Goal: Task Accomplishment & Management: Complete application form

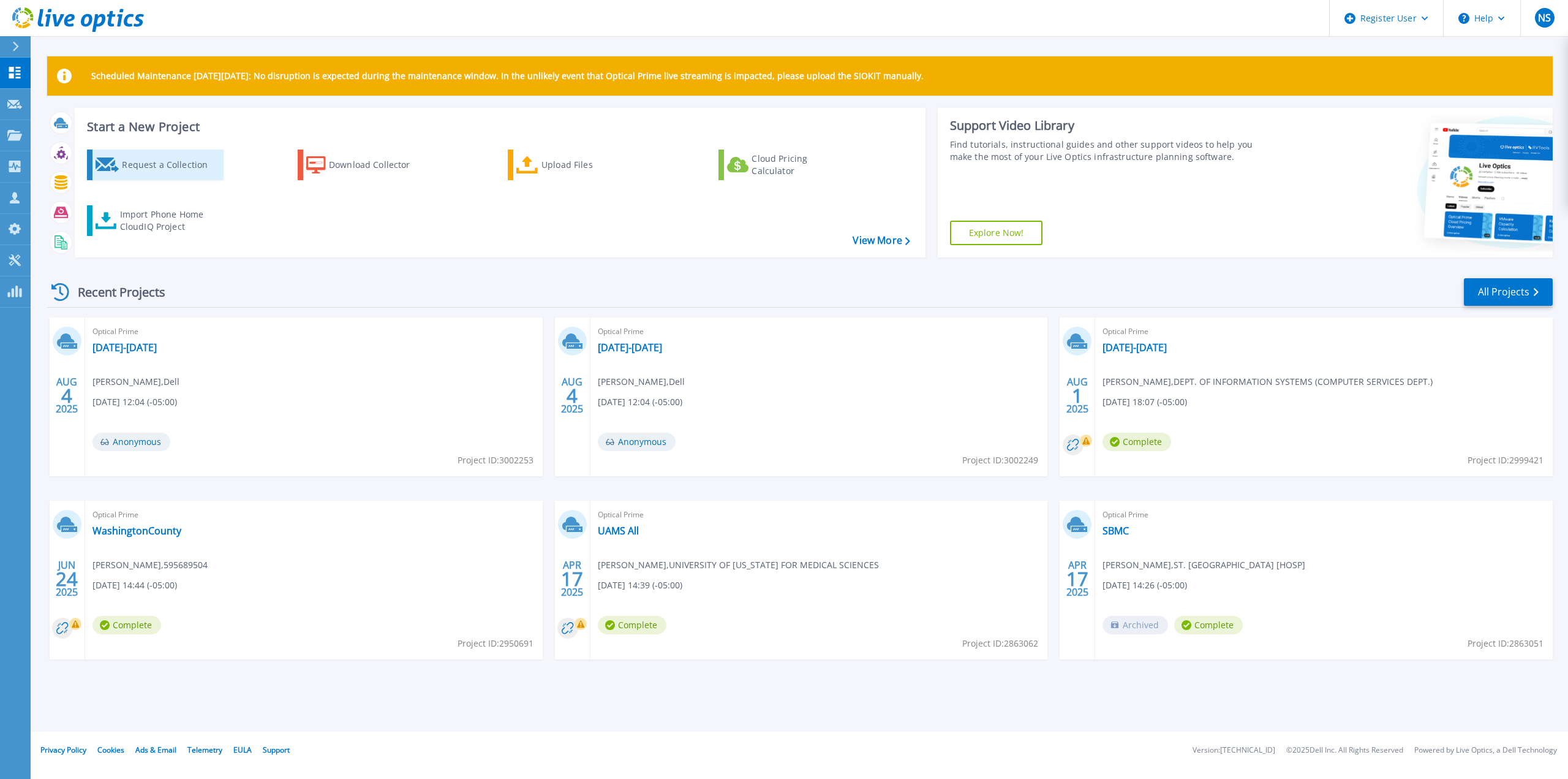
click at [174, 169] on div "Request a Collection" at bounding box center [171, 164] width 98 height 24
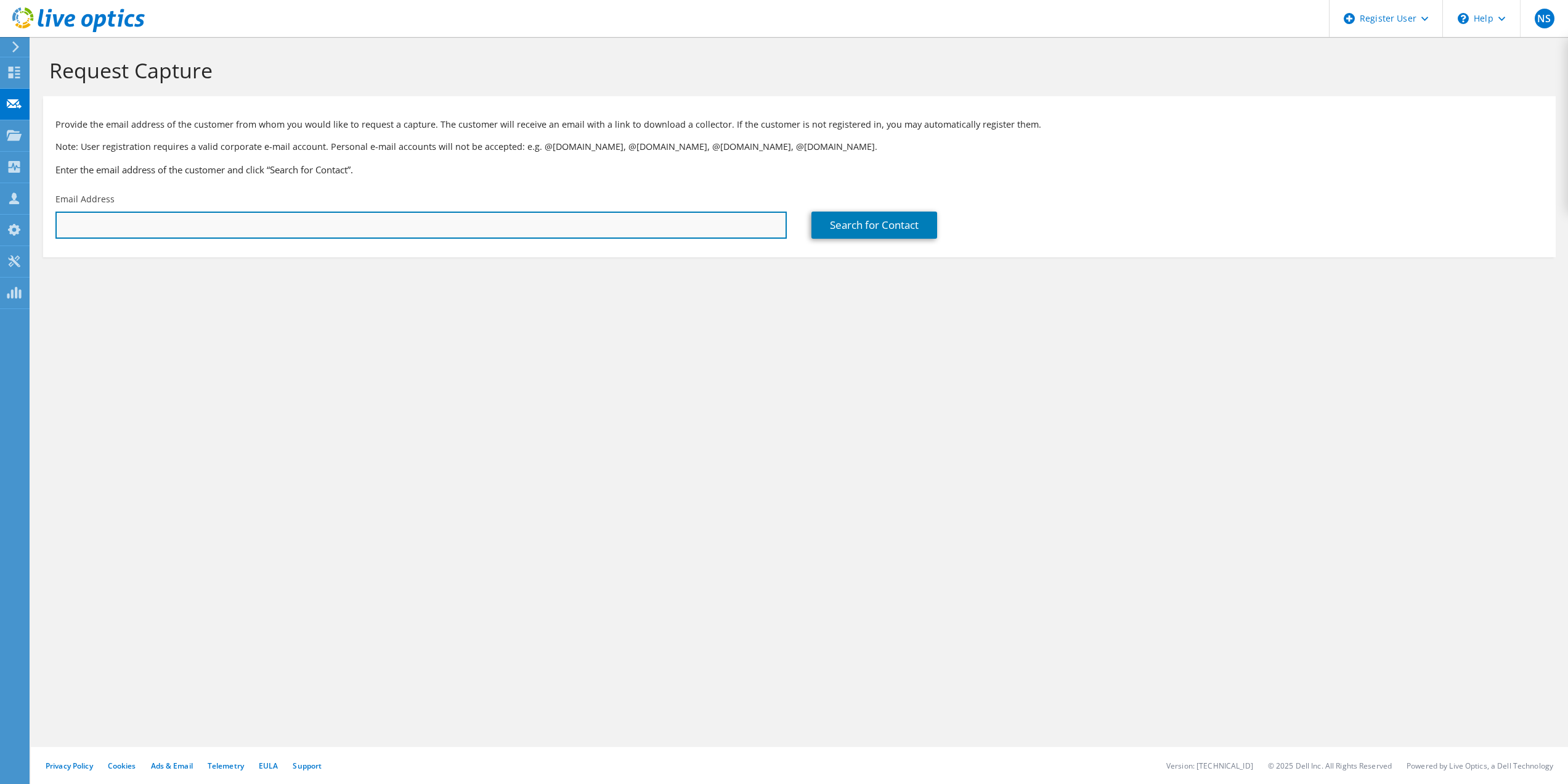
click at [325, 222] on input "text" at bounding box center [422, 226] width 732 height 27
click at [672, 219] on input "text" at bounding box center [422, 226] width 732 height 27
paste input "[PERSON_NAME];"
type input "E"
click at [350, 226] on input "text" at bounding box center [422, 226] width 732 height 27
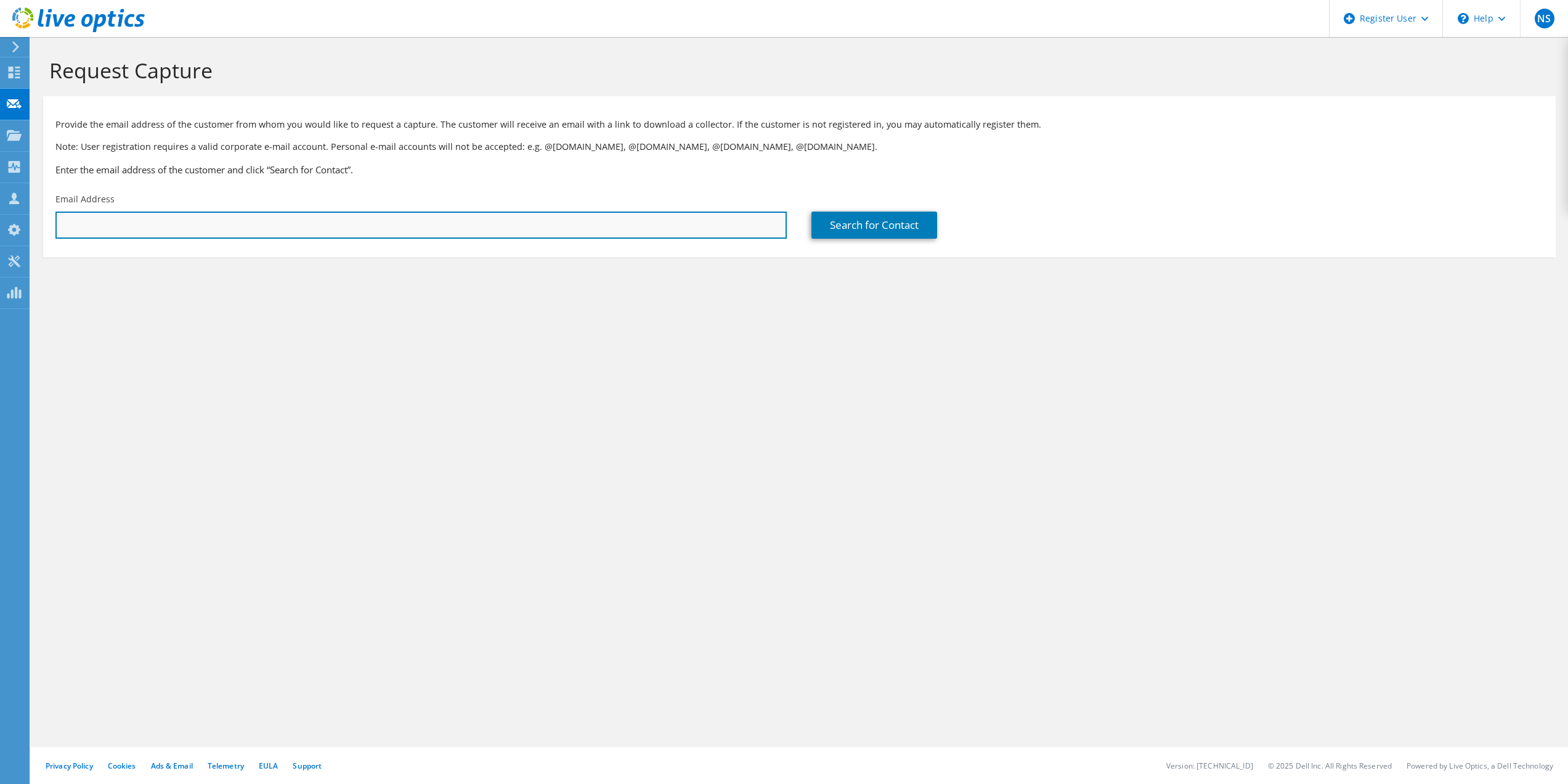
paste input "[EMAIL_ADDRESS][DOMAIN_NAME]"
type input "[EMAIL_ADDRESS][DOMAIN_NAME]"
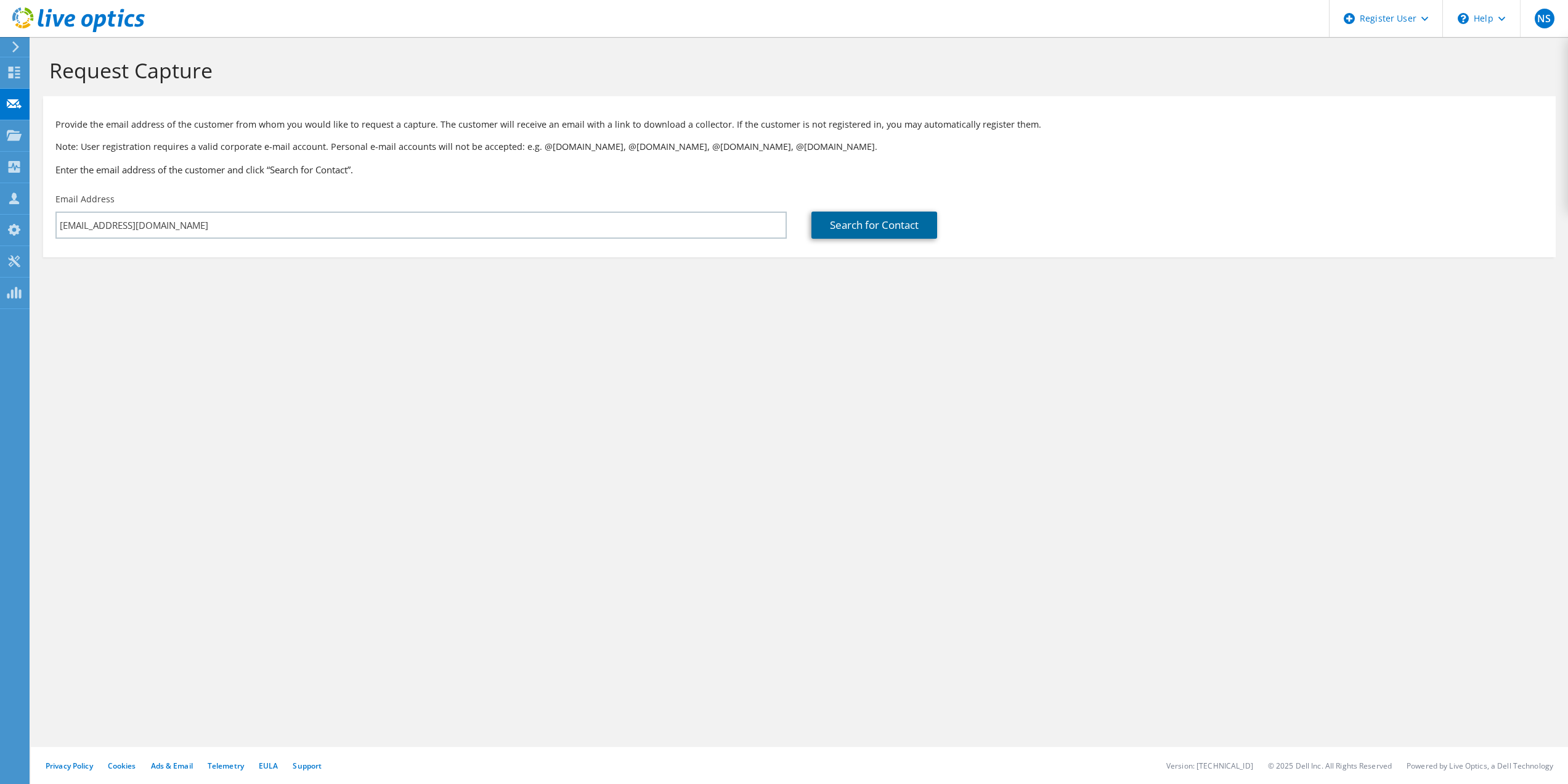
click at [893, 226] on link "Search for Contact" at bounding box center [874, 226] width 126 height 27
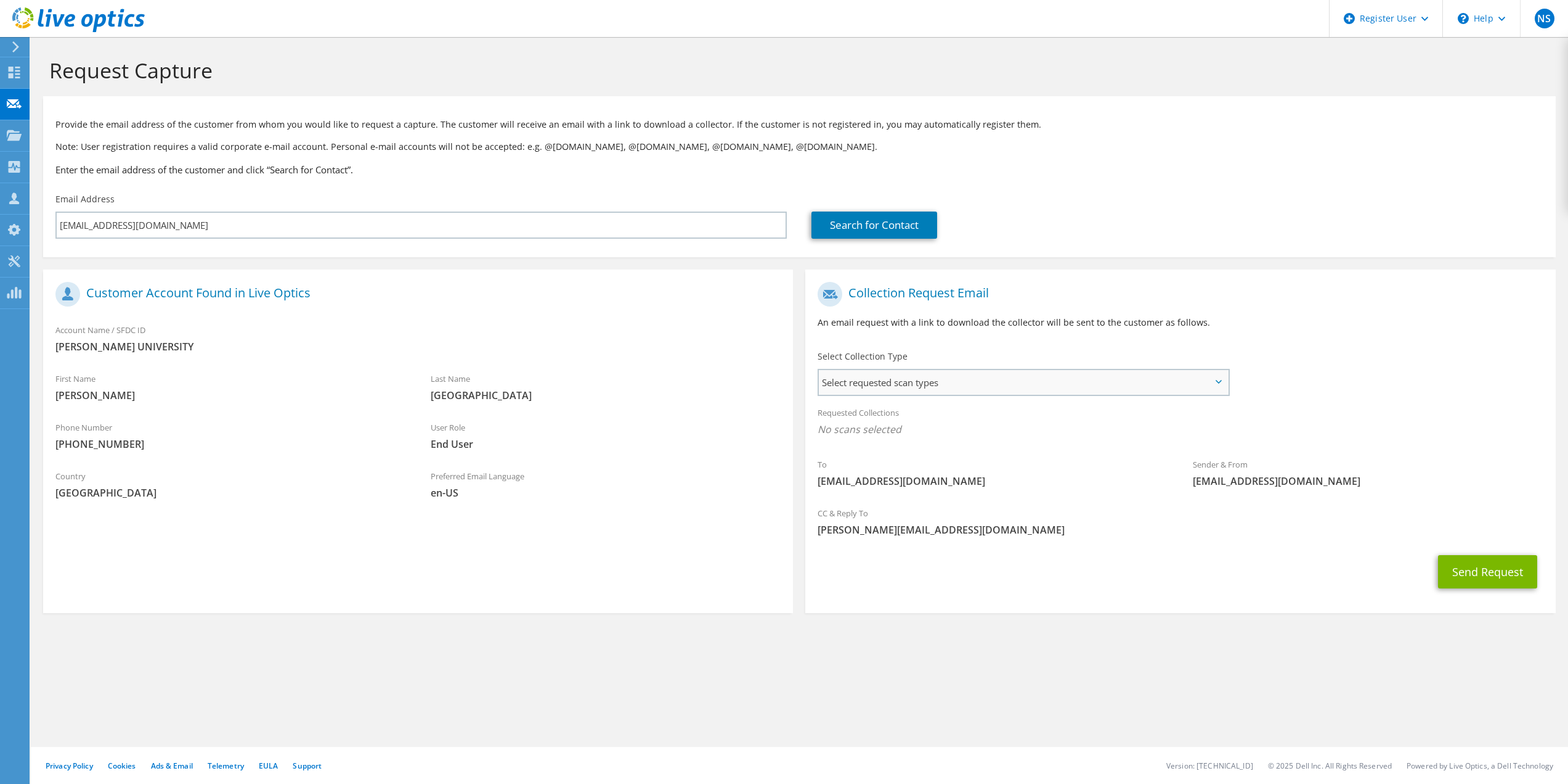
click at [1031, 378] on span "Select requested scan types" at bounding box center [1023, 382] width 409 height 24
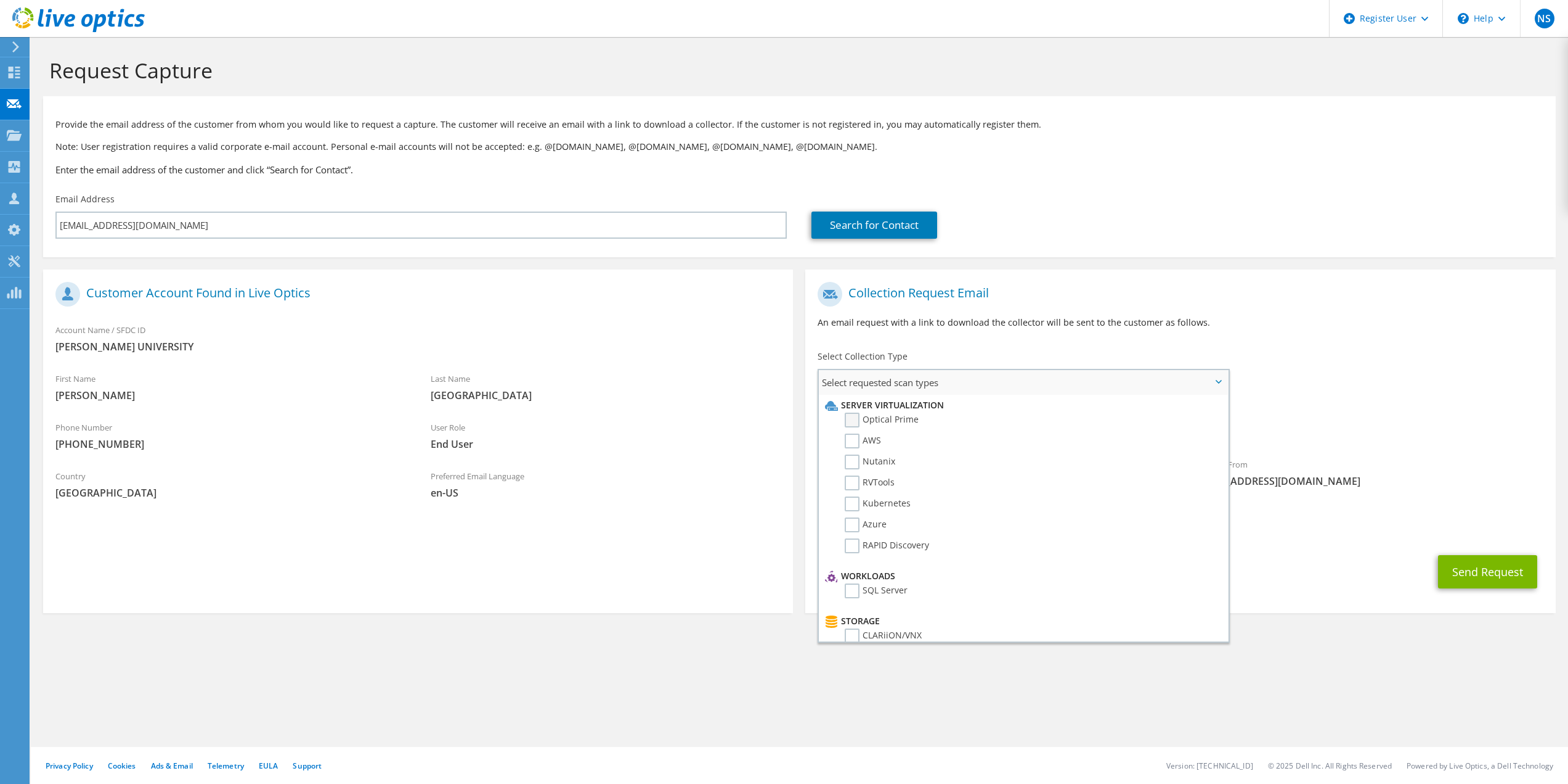
click at [855, 423] on label "Optical Prime" at bounding box center [882, 420] width 74 height 15
click at [0, 0] on input "Optical Prime" at bounding box center [0, 0] width 0 height 0
click at [1385, 364] on div "To [EMAIL_ADDRESS][DOMAIN_NAME] Sender & From [EMAIL_ADDRESS][DOMAIN_NAME]" at bounding box center [1181, 390] width 750 height 228
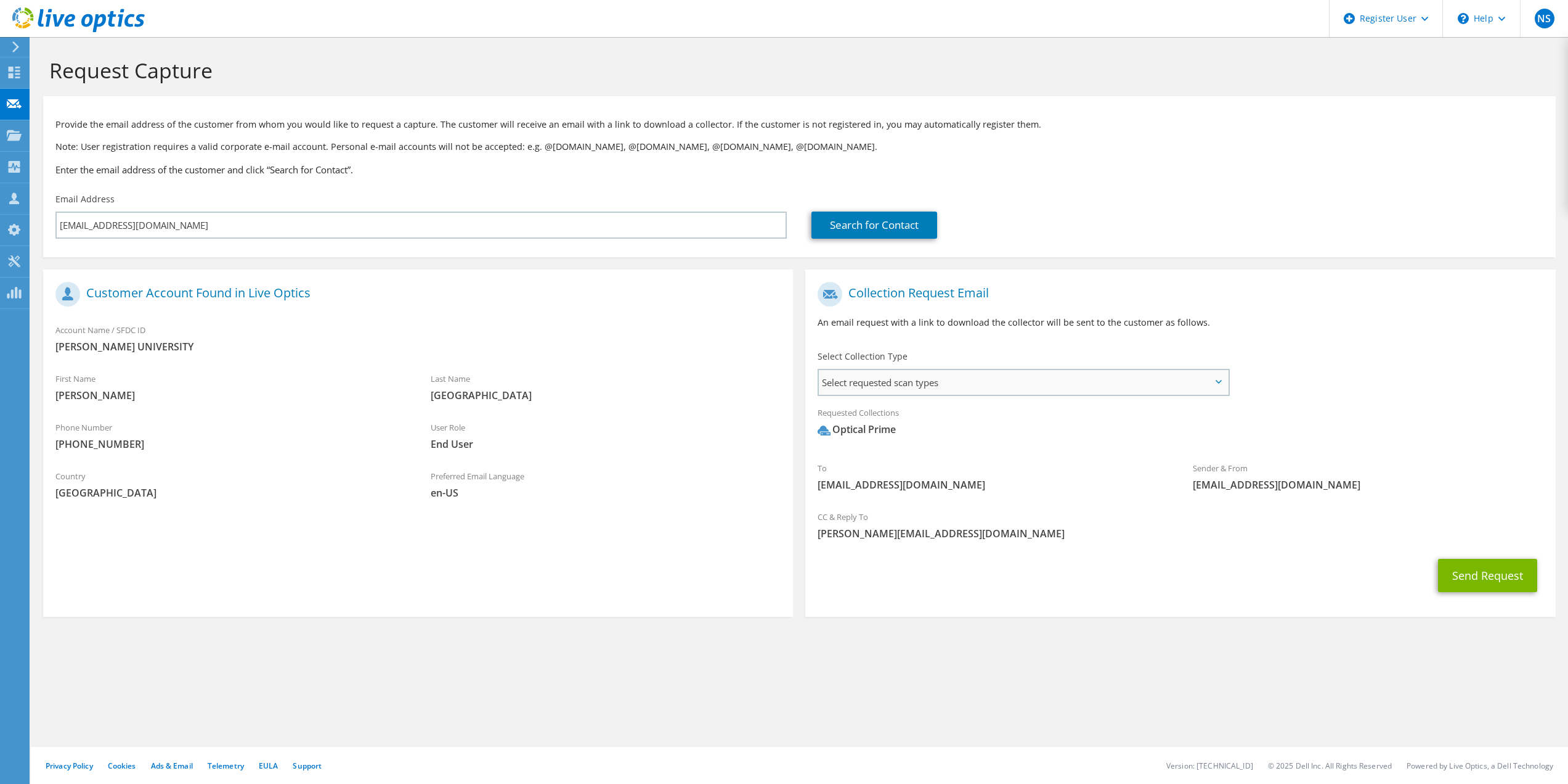
click at [1224, 383] on span "Select requested scan types" at bounding box center [1023, 382] width 409 height 24
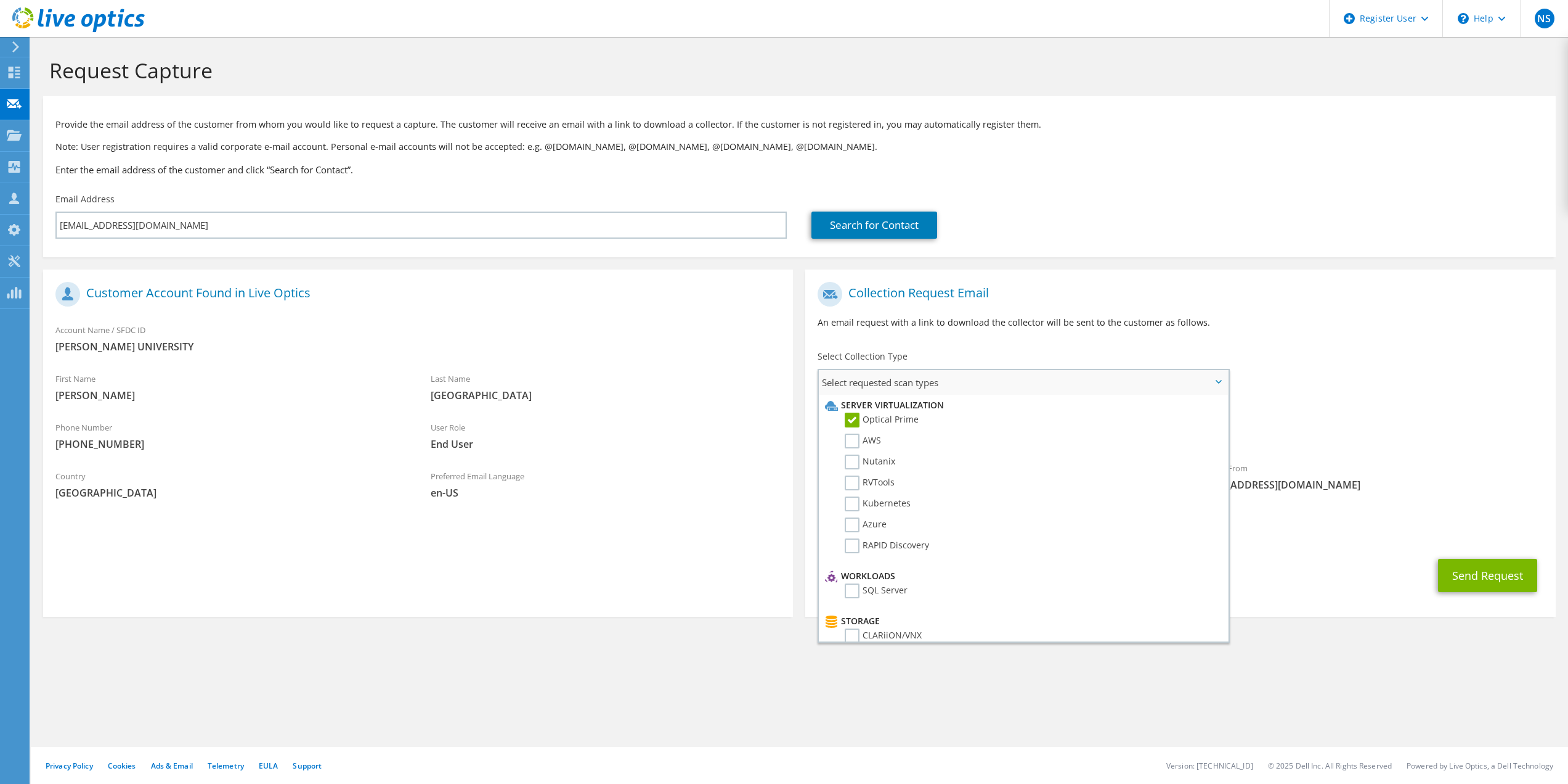
click at [1224, 383] on span "Select requested scan types" at bounding box center [1023, 382] width 409 height 24
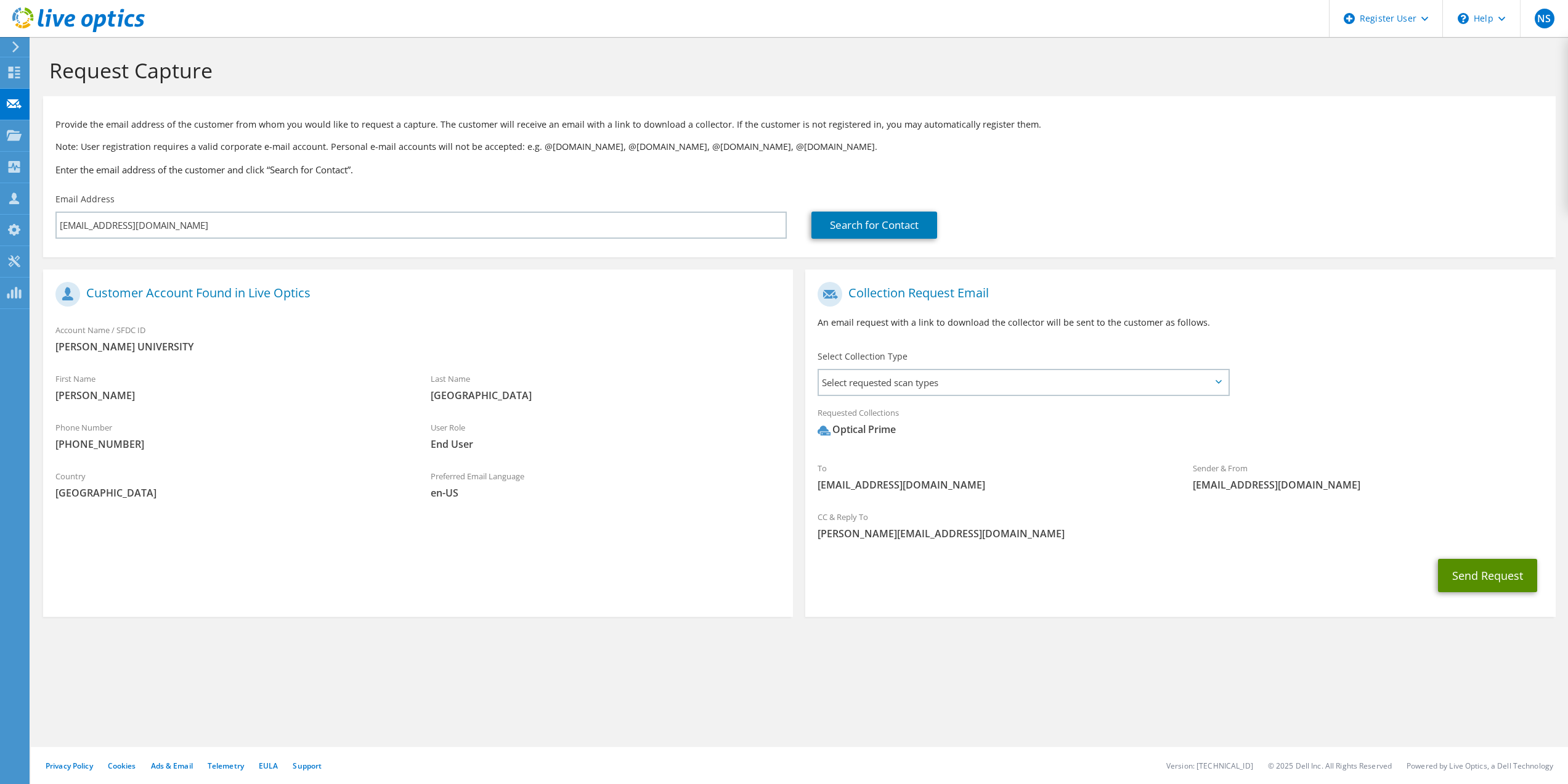
click at [1491, 579] on button "Send Request" at bounding box center [1488, 575] width 100 height 33
